Goal: Information Seeking & Learning: Find specific fact

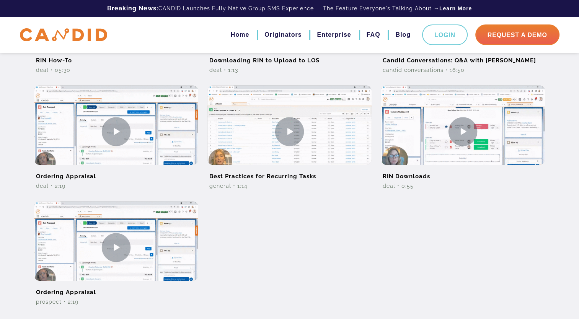
click at [11, 128] on div "Search All Prospect Deal General Report Building Candid Conversations Search fo…" at bounding box center [289, 5] width 579 height 652
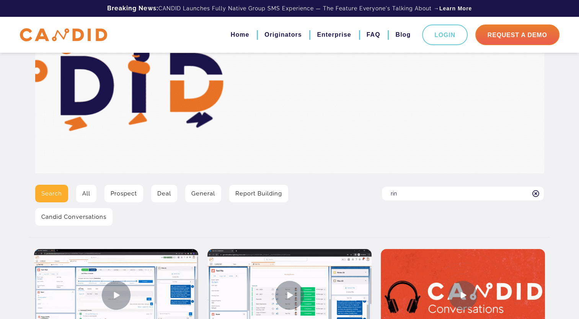
scroll to position [31, 0]
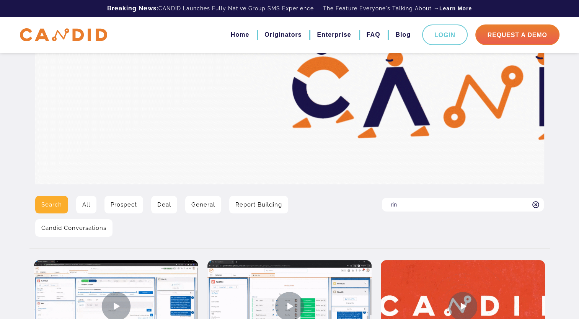
click at [410, 207] on input "rin" at bounding box center [463, 205] width 162 height 14
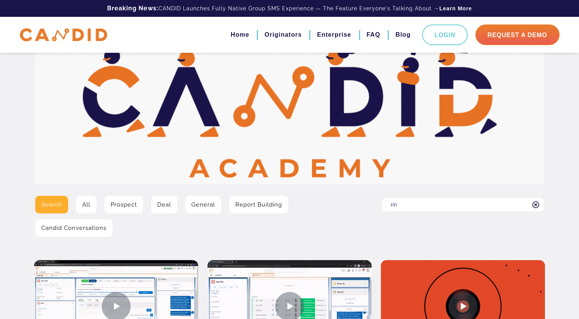
click at [410, 207] on input "rin" at bounding box center [463, 205] width 162 height 14
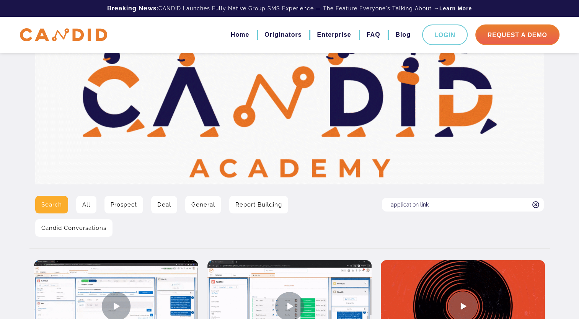
type input "application link"
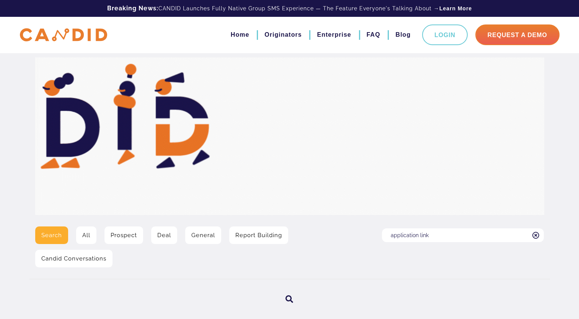
click at [26, 206] on div "Search All Prospect Deal General Report Building Candid Conversations Search fo…" at bounding box center [289, 186] width 579 height 373
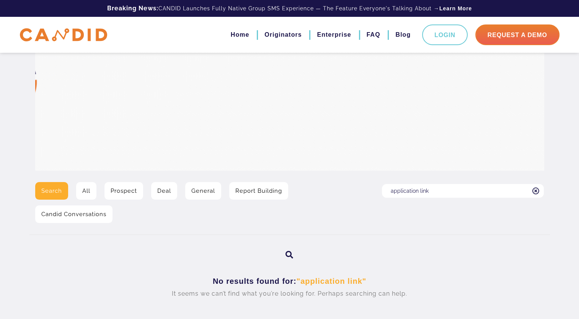
scroll to position [46, 0]
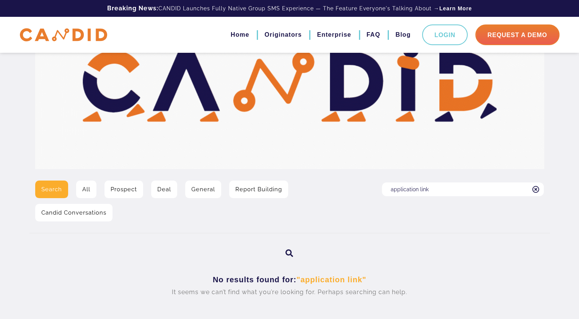
click at [436, 193] on input "application link" at bounding box center [463, 190] width 162 height 14
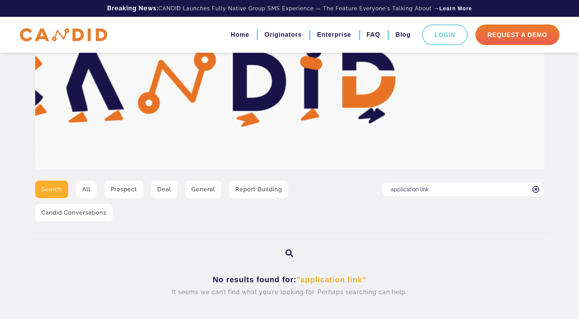
click at [436, 193] on input "application link" at bounding box center [463, 190] width 162 height 14
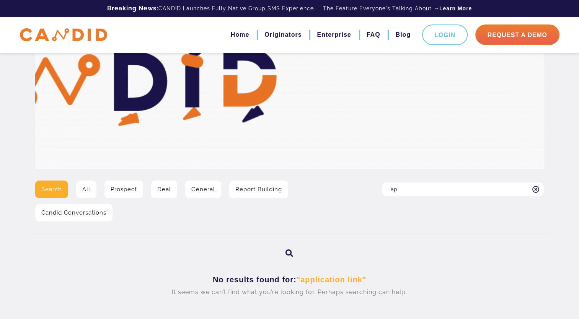
type input "a"
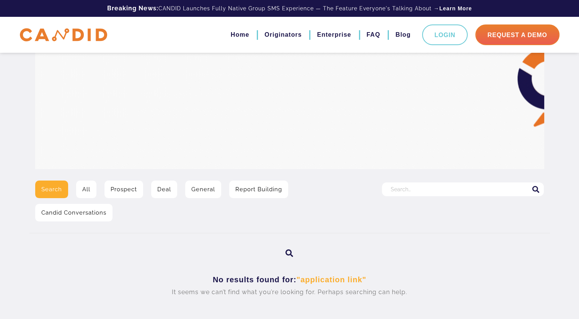
click at [418, 191] on input "Search for:" at bounding box center [463, 190] width 162 height 14
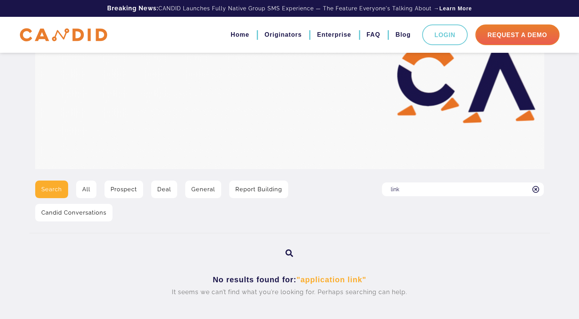
type input "link"
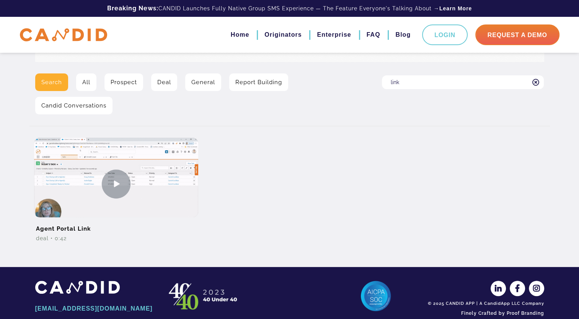
scroll to position [167, 0]
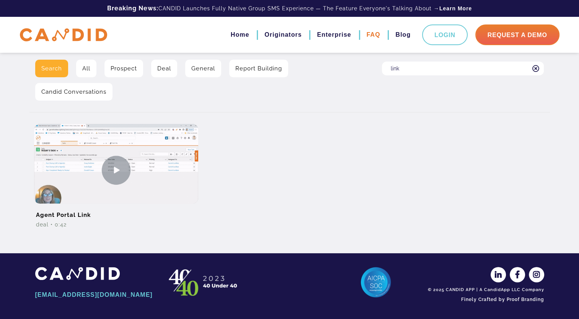
click at [376, 36] on link "FAQ" at bounding box center [374, 34] width 14 height 13
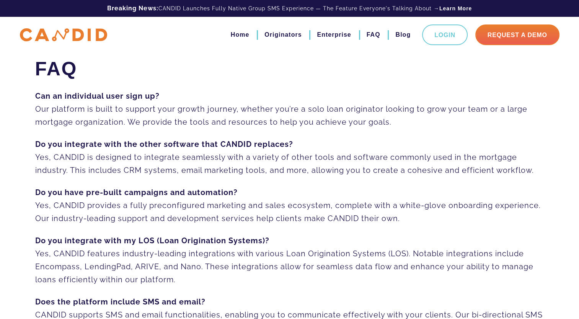
click at [185, 155] on p "Do you integrate with the other software that CANDID replaces? Yes, CANDID is d…" at bounding box center [289, 157] width 509 height 39
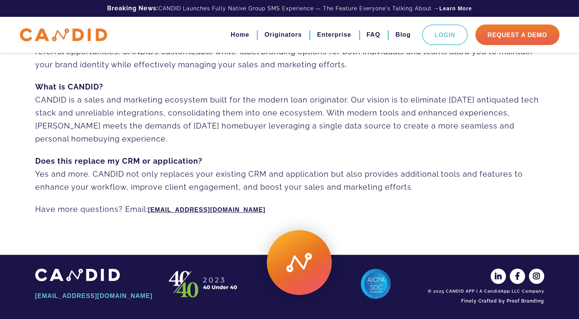
scroll to position [571, 0]
